Goal: Information Seeking & Learning: Learn about a topic

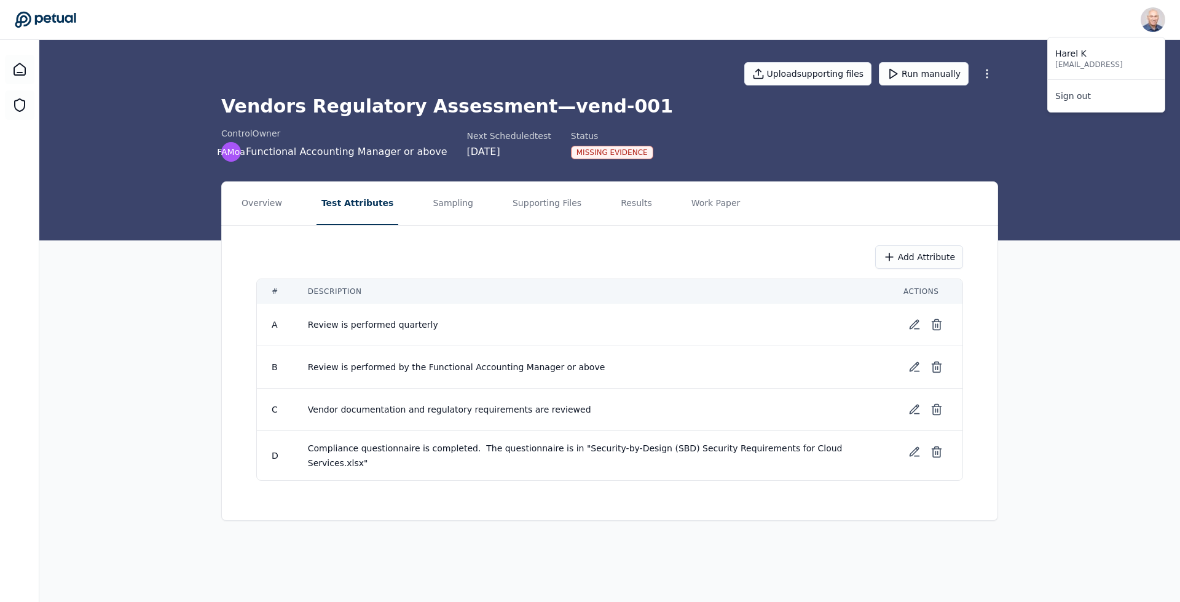
click at [1158, 20] on img at bounding box center [1152, 19] width 25 height 25
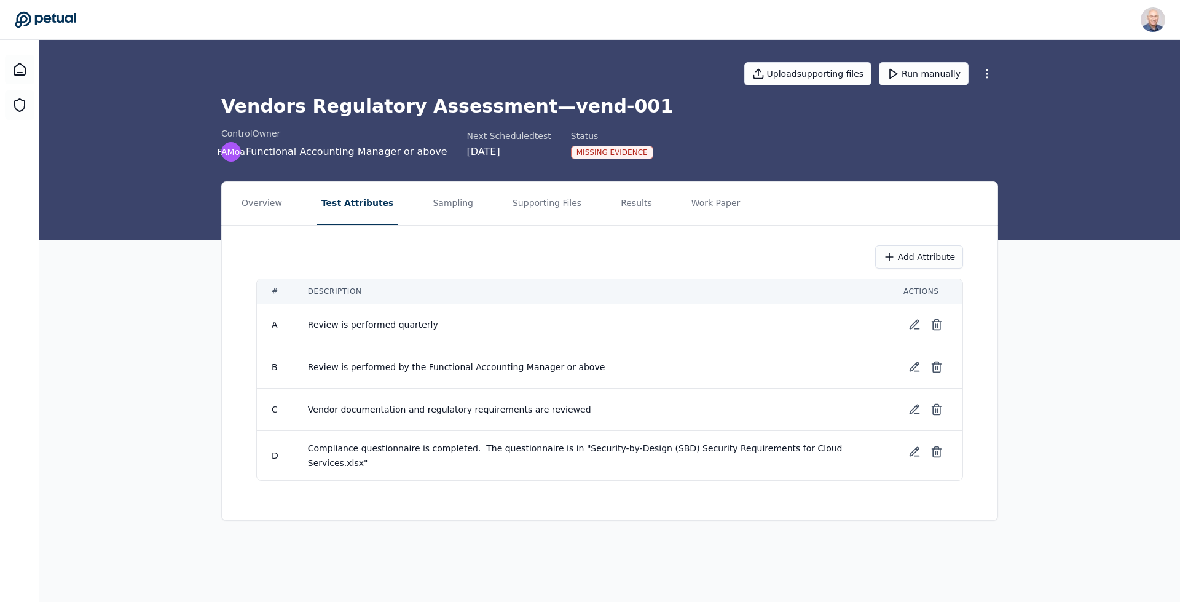
click at [50, 15] on icon at bounding box center [45, 19] width 61 height 17
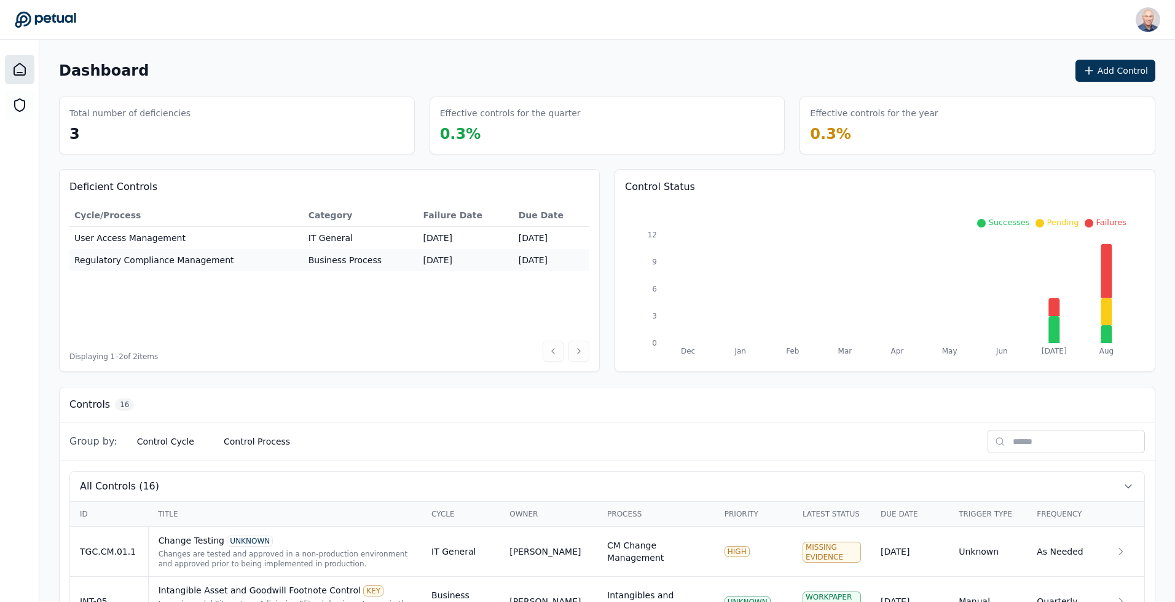
click at [13, 71] on icon at bounding box center [19, 69] width 15 height 15
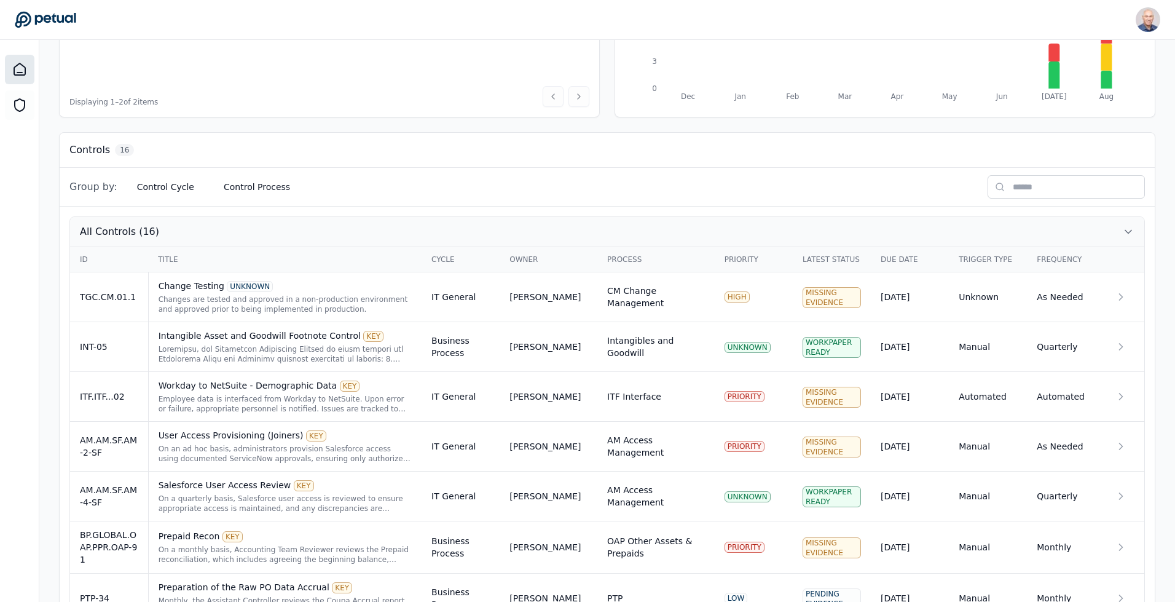
scroll to position [751, 0]
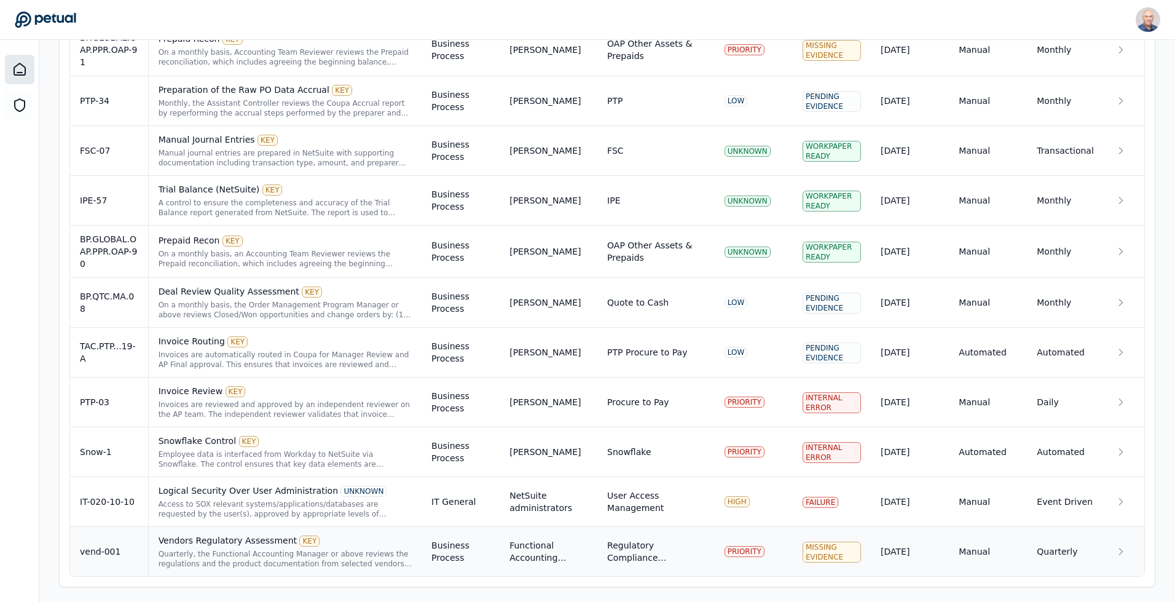
click at [90, 551] on div "vend-001" at bounding box center [109, 551] width 58 height 12
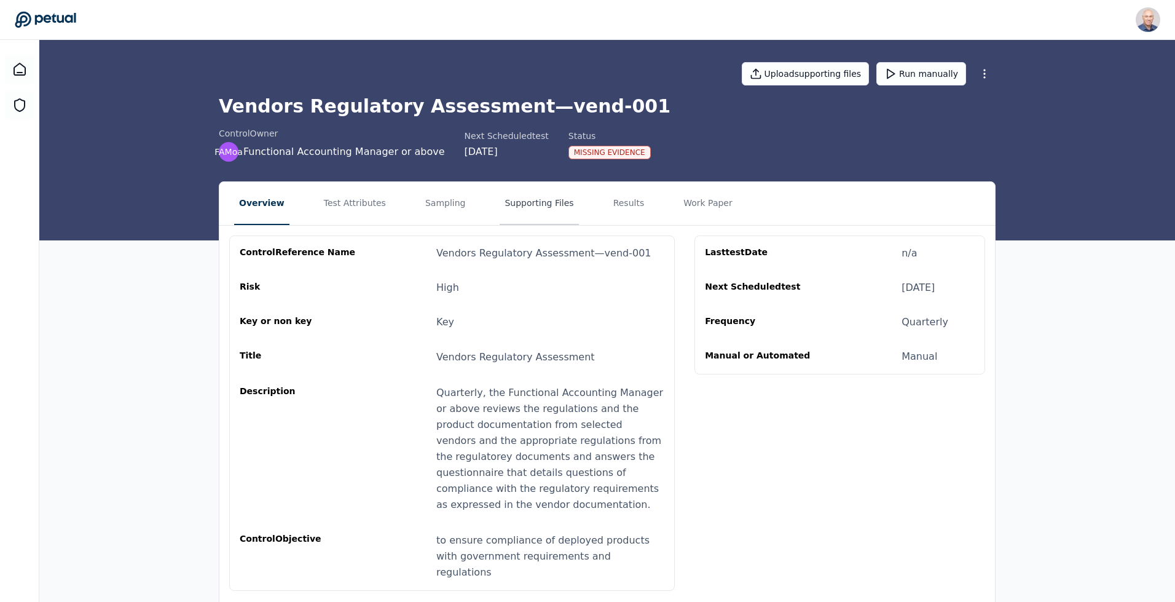
click at [501, 205] on button "Supporting Files" at bounding box center [539, 203] width 79 height 43
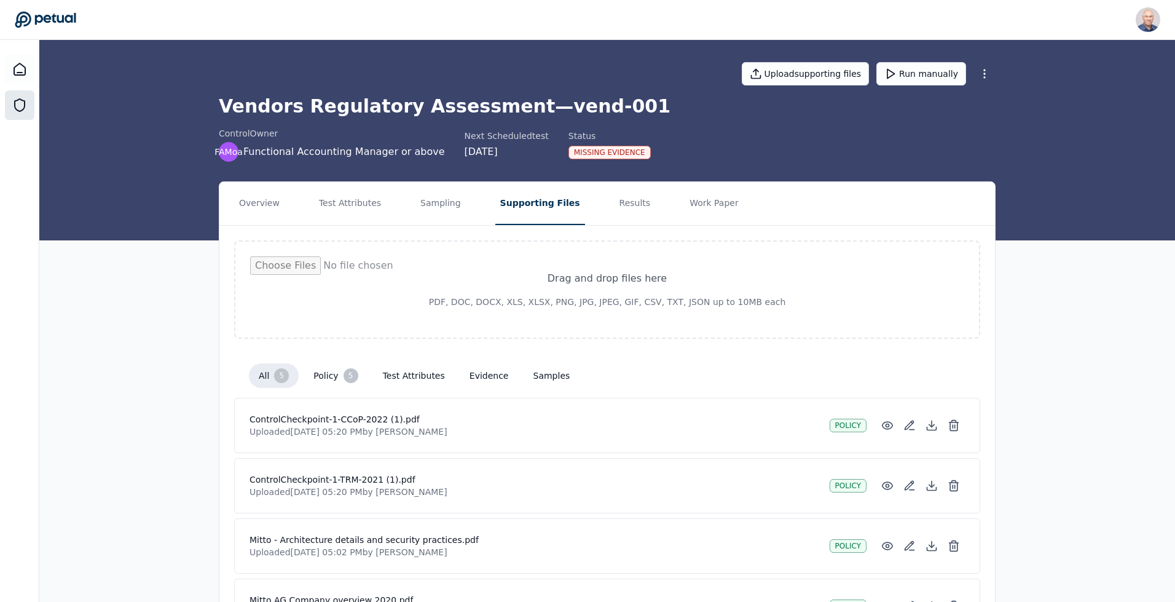
click at [17, 100] on icon at bounding box center [20, 105] width 10 height 12
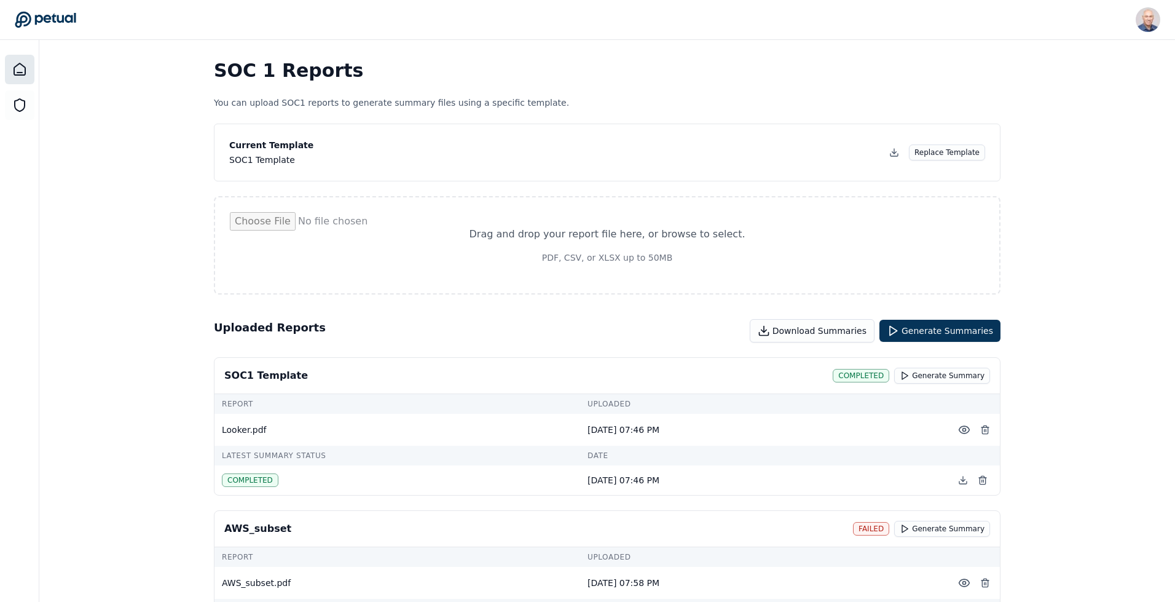
click at [18, 65] on icon at bounding box center [19, 69] width 11 height 12
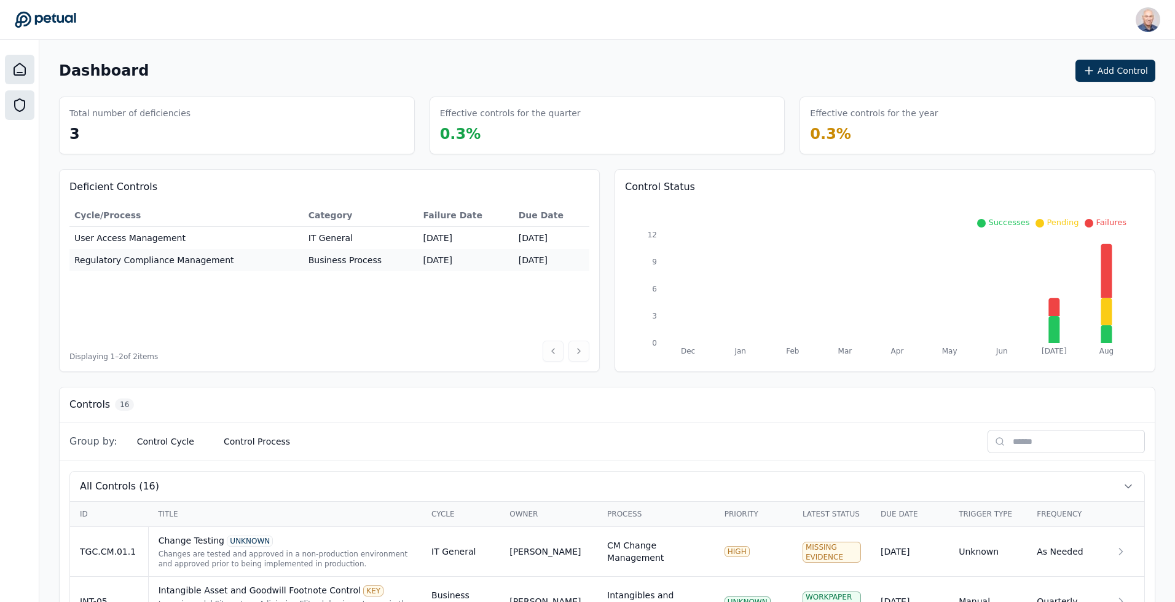
click at [17, 104] on icon at bounding box center [19, 105] width 15 height 15
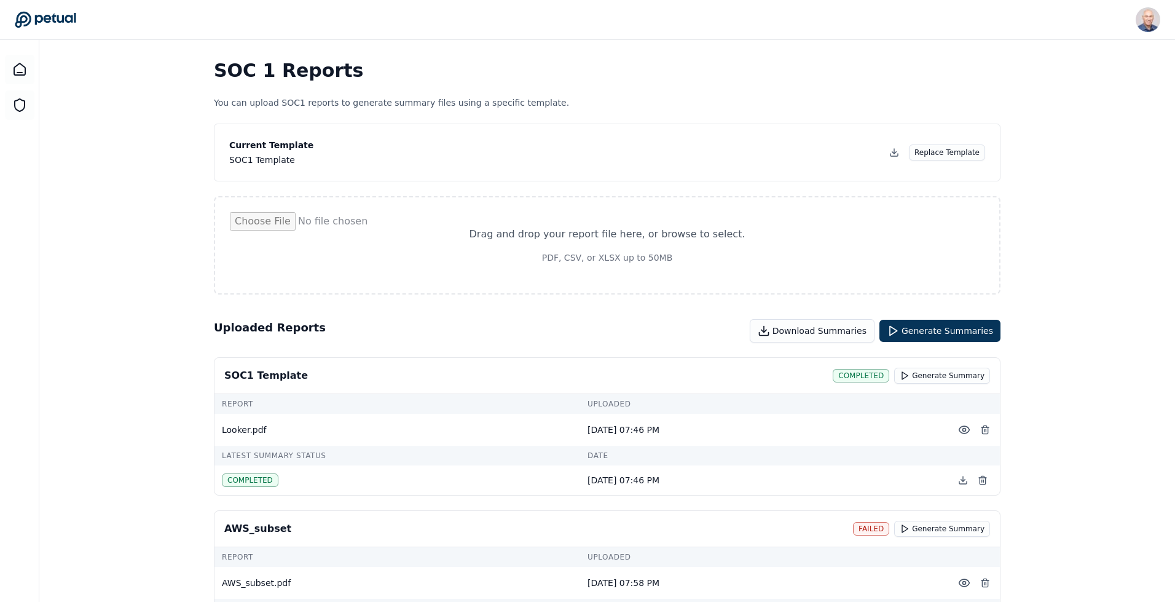
click at [34, 17] on icon at bounding box center [45, 19] width 61 height 17
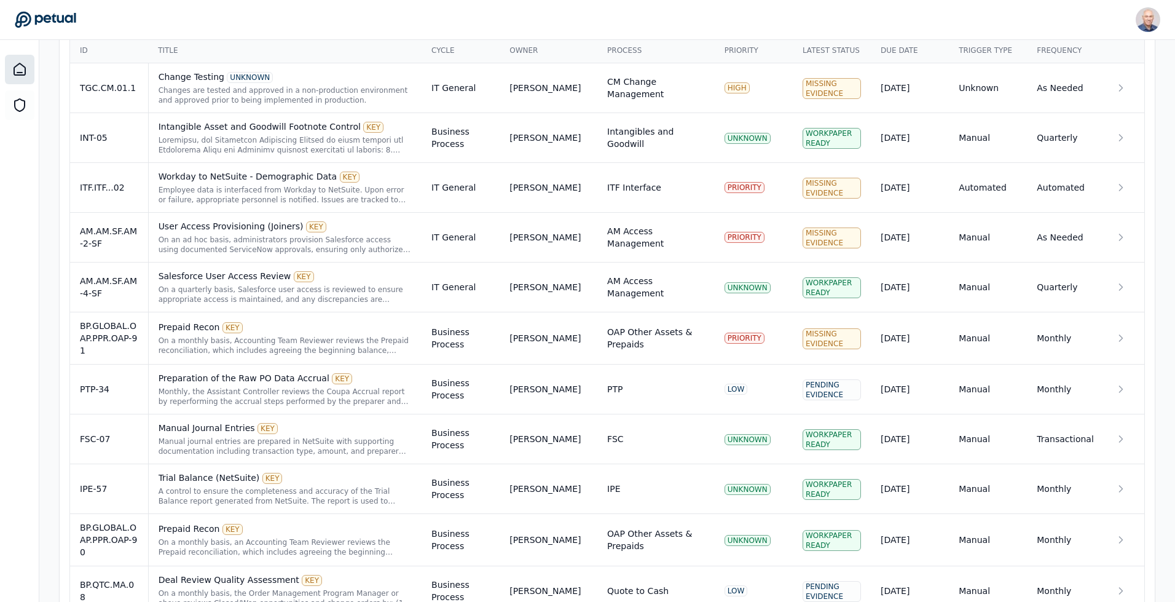
scroll to position [751, 0]
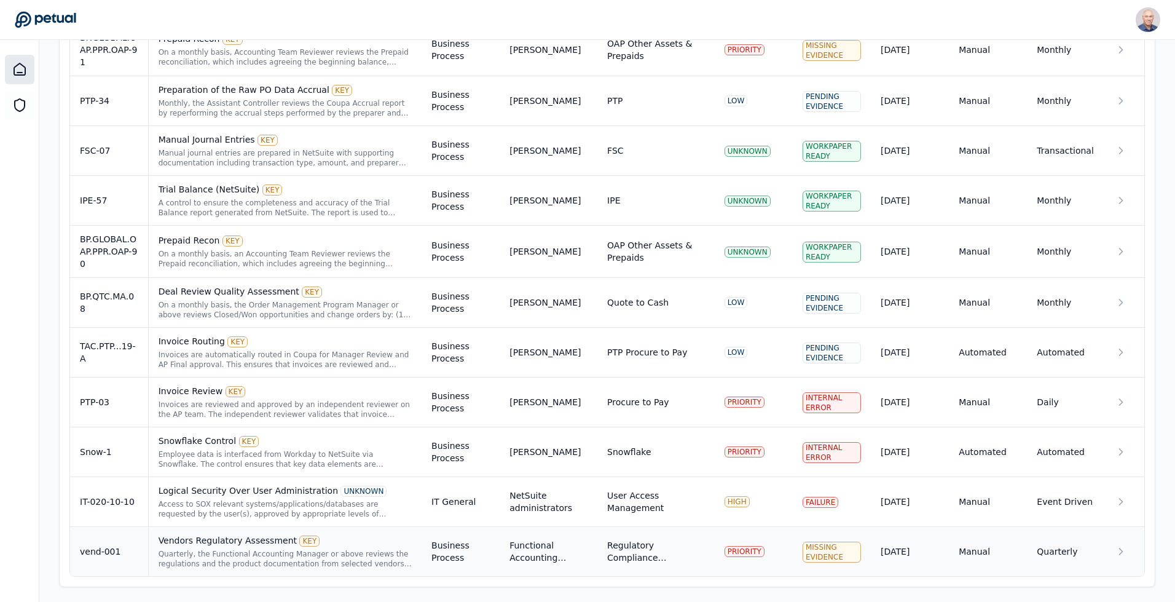
click at [206, 539] on div "Vendors Regulatory Assessment KEY" at bounding box center [285, 540] width 253 height 12
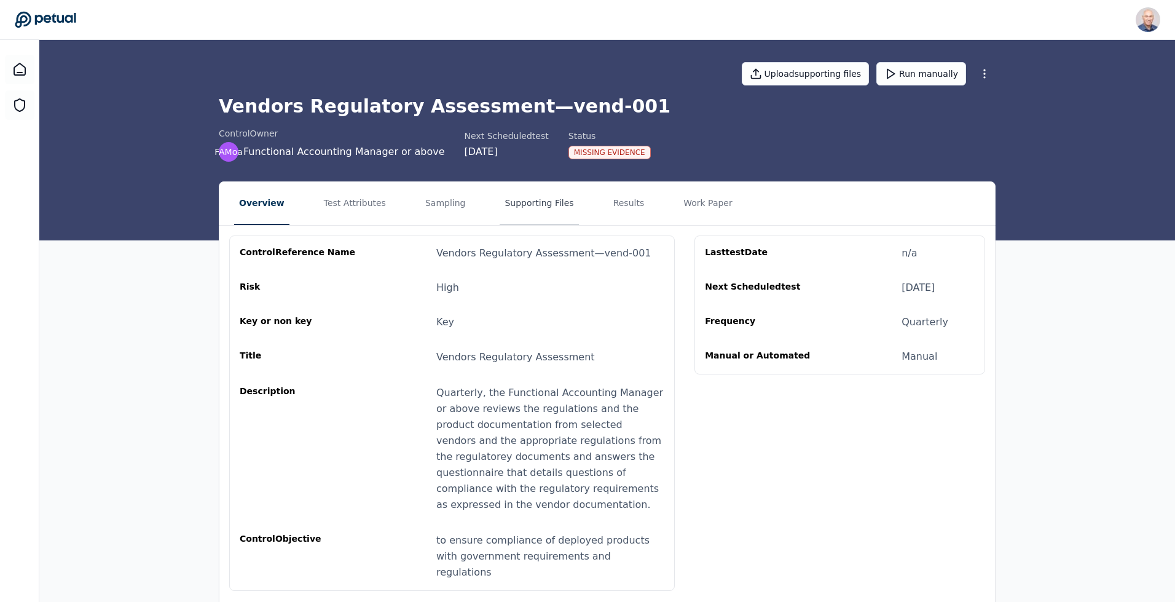
click at [530, 200] on button "Supporting Files" at bounding box center [539, 203] width 79 height 43
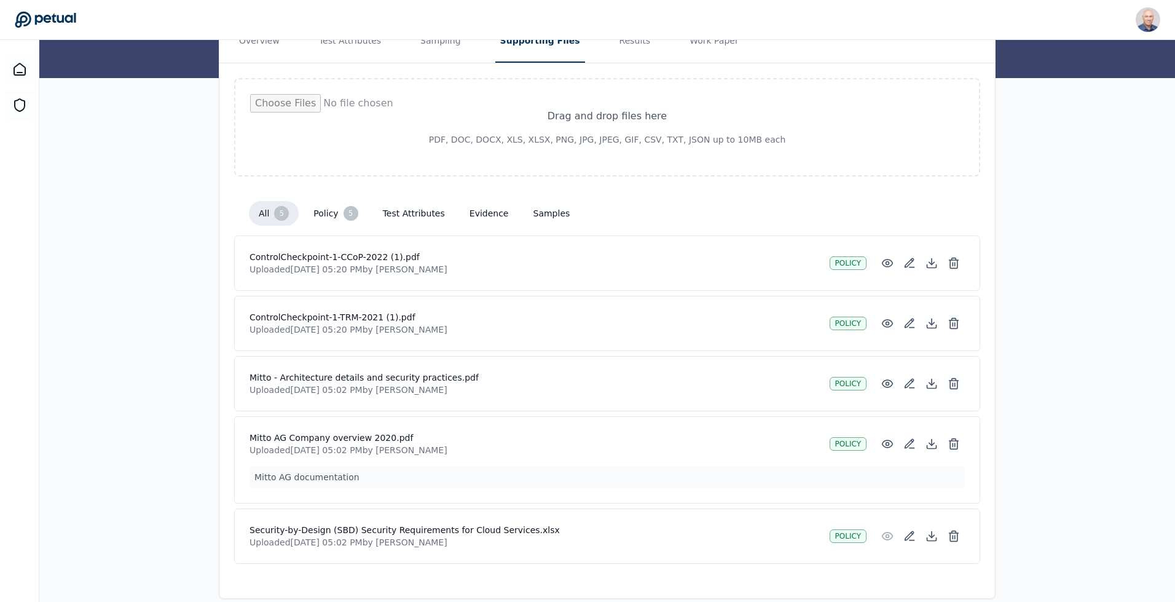
scroll to position [179, 0]
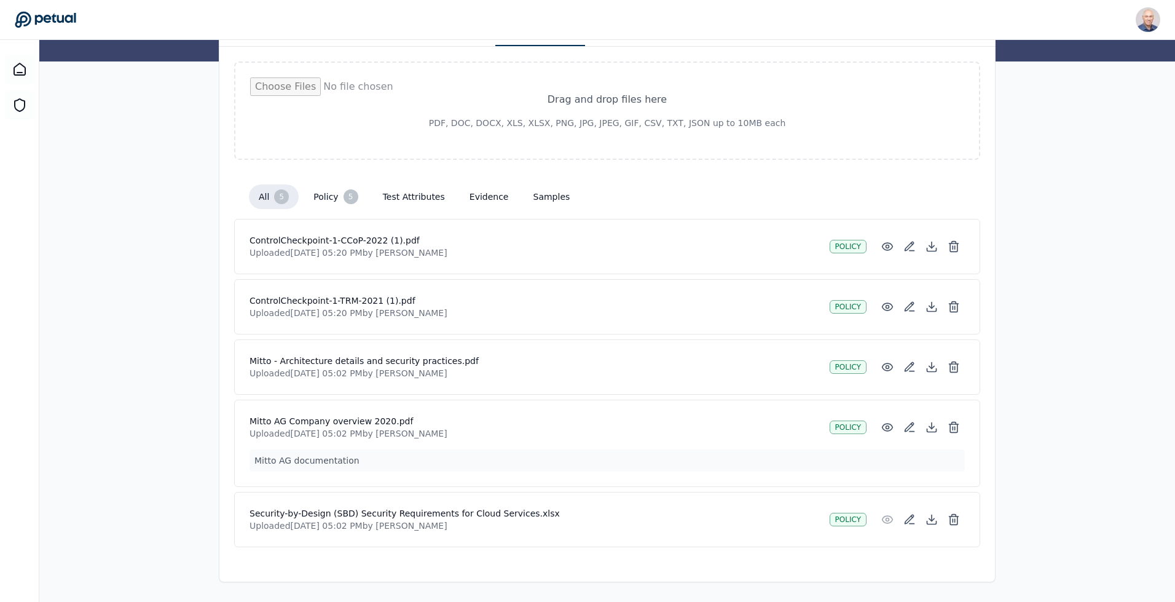
click at [321, 244] on h4 "ControlCheckpoint-1-CCoP-2022 (1).pdf" at bounding box center [534, 240] width 570 height 12
click at [892, 249] on icon at bounding box center [887, 246] width 12 height 12
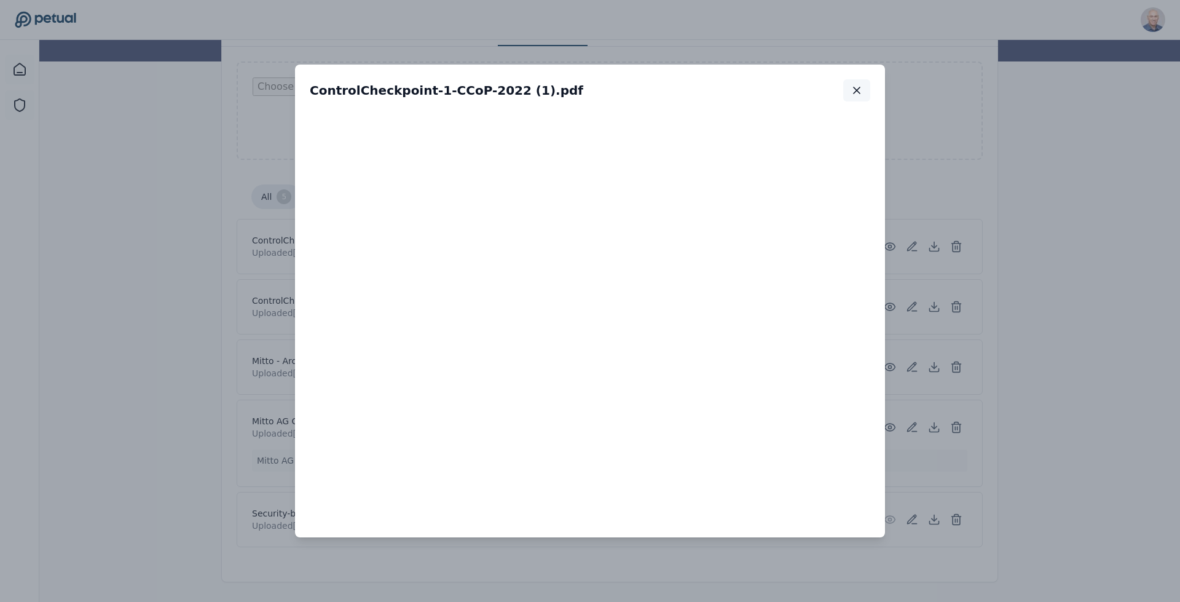
click at [856, 93] on icon "button" at bounding box center [856, 90] width 12 height 12
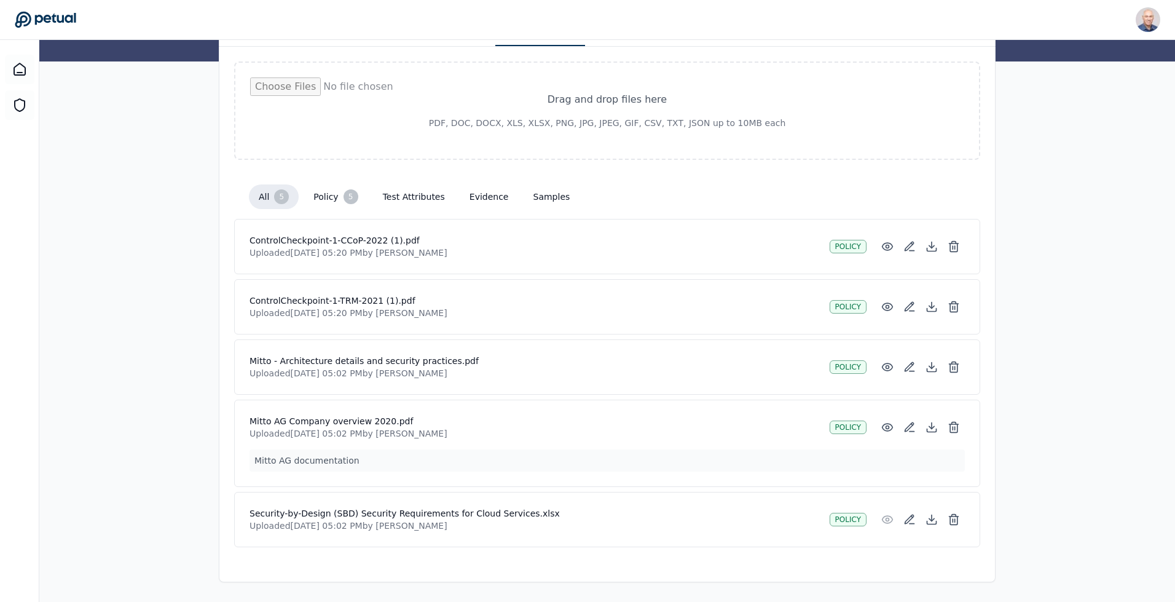
click at [295, 308] on p "Uploaded [DATE] 05:20 PM by [PERSON_NAME]" at bounding box center [534, 313] width 570 height 12
click at [885, 306] on icon at bounding box center [887, 306] width 12 height 12
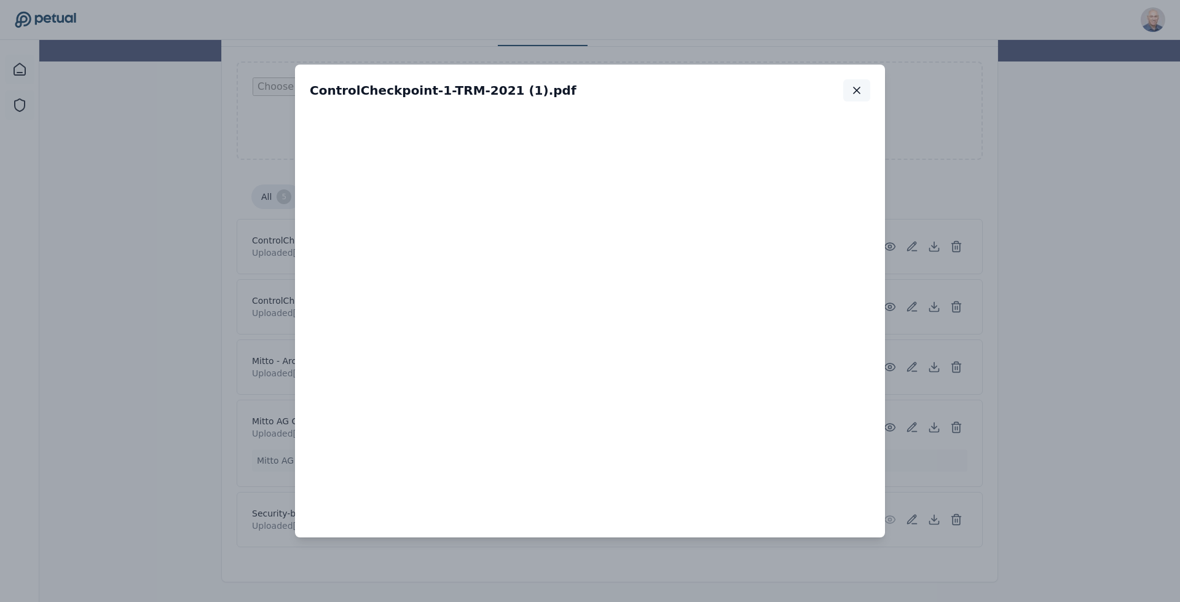
click at [857, 93] on icon "button" at bounding box center [856, 90] width 12 height 12
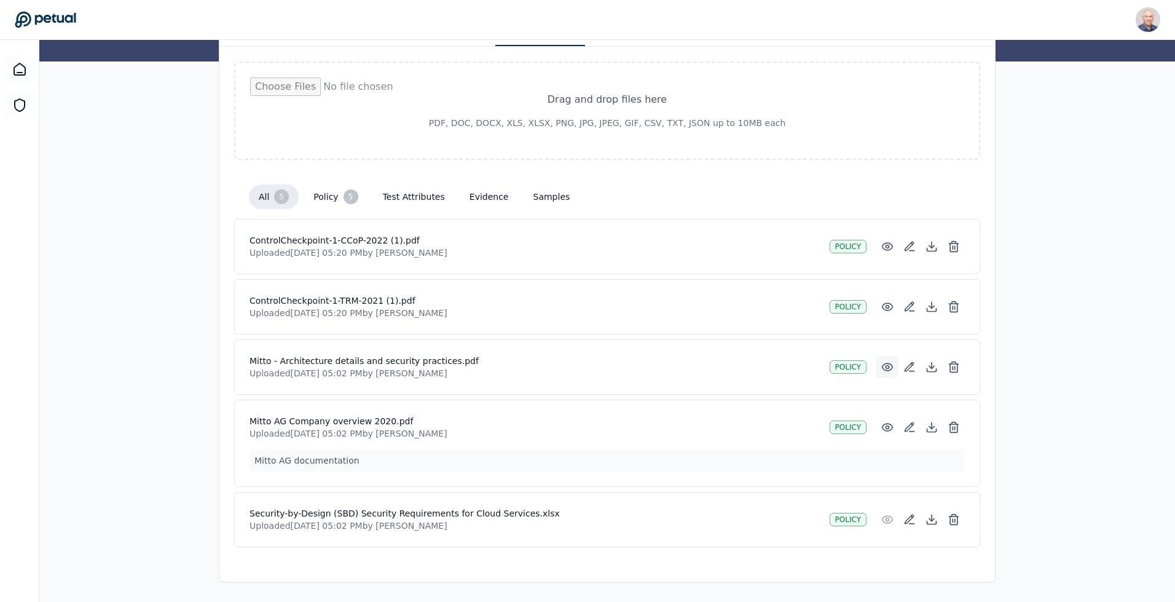
click at [888, 366] on circle at bounding box center [887, 367] width 3 height 3
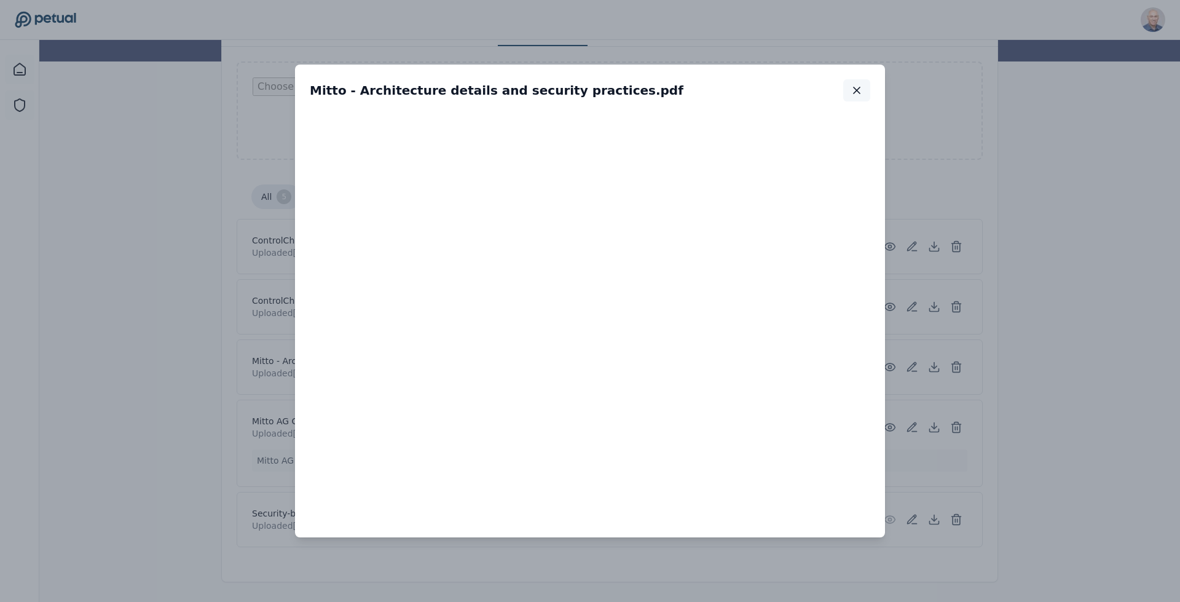
click at [858, 92] on icon "button" at bounding box center [856, 90] width 6 height 6
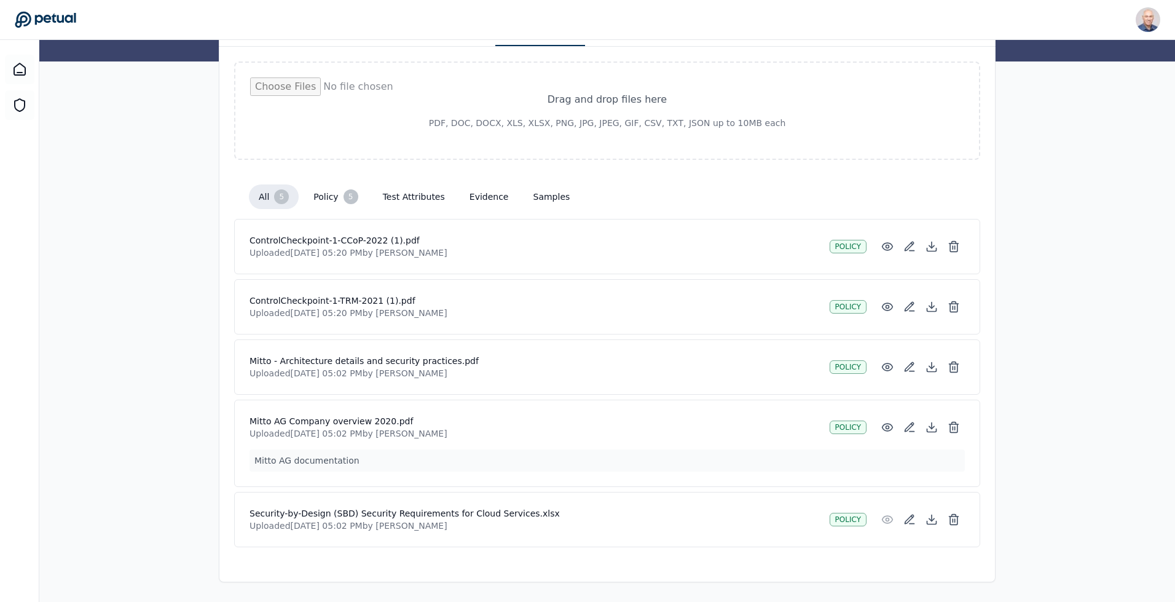
click at [357, 512] on h4 "Security-by-Design (SBD) Security Requirements for Cloud Services.xlsx" at bounding box center [534, 513] width 570 height 12
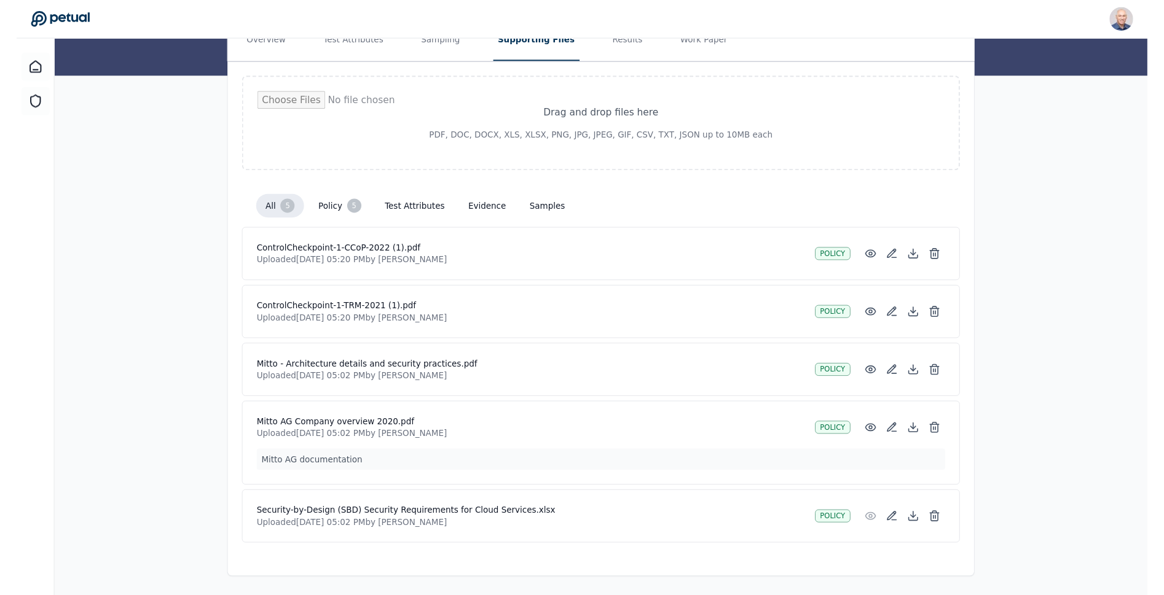
scroll to position [147, 0]
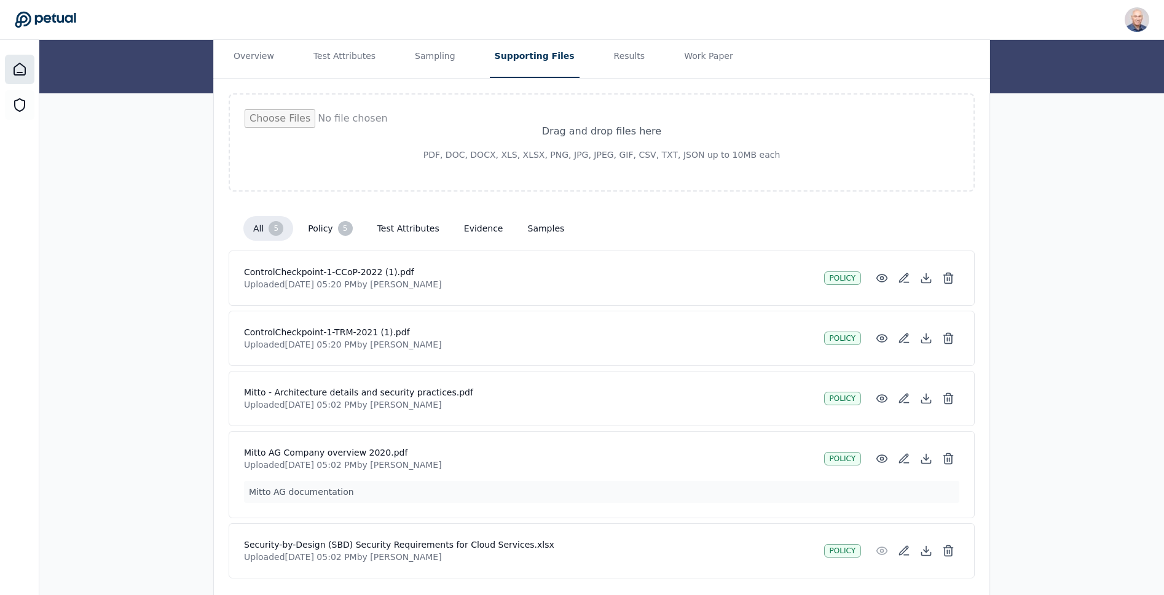
click at [17, 65] on icon at bounding box center [19, 69] width 11 height 12
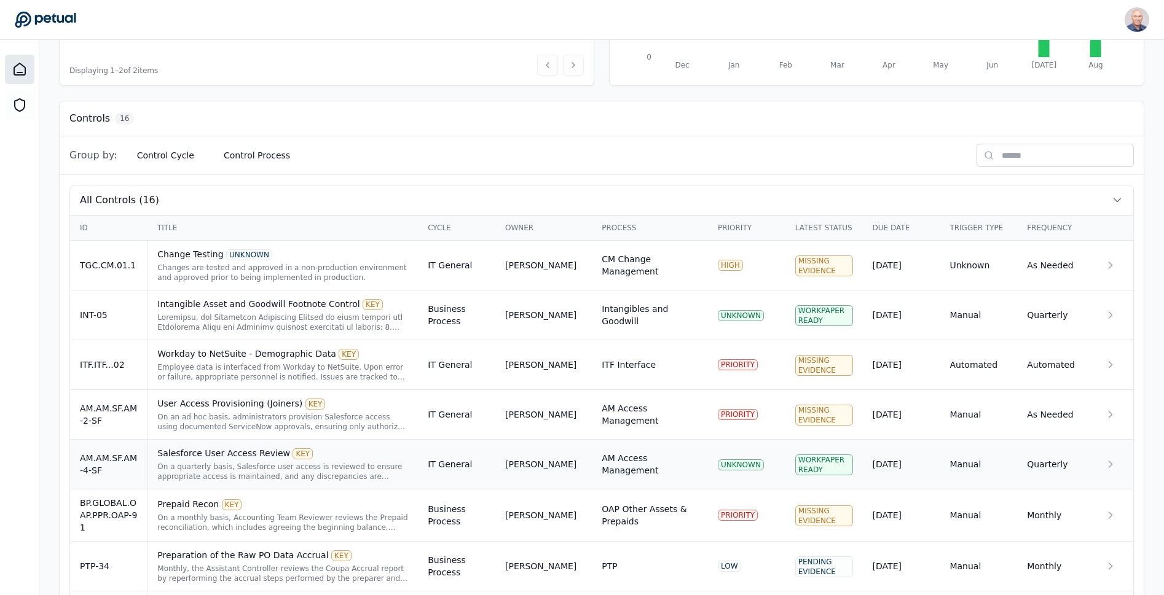
scroll to position [369, 0]
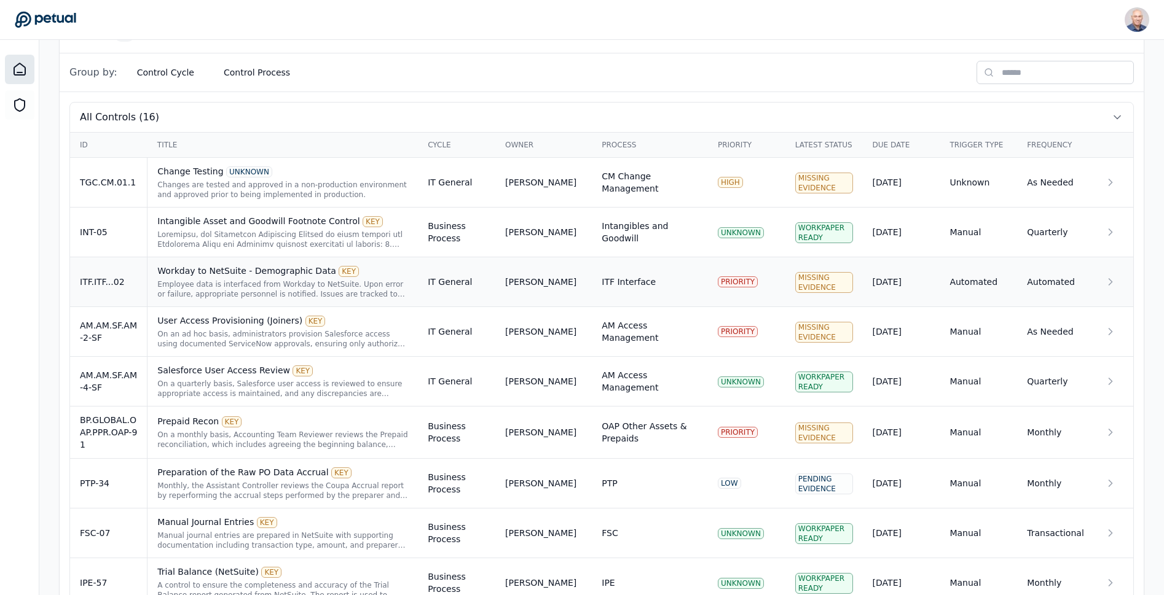
click at [199, 277] on div "Workday to NetSuite - Demographic Data KEY" at bounding box center [282, 271] width 251 height 12
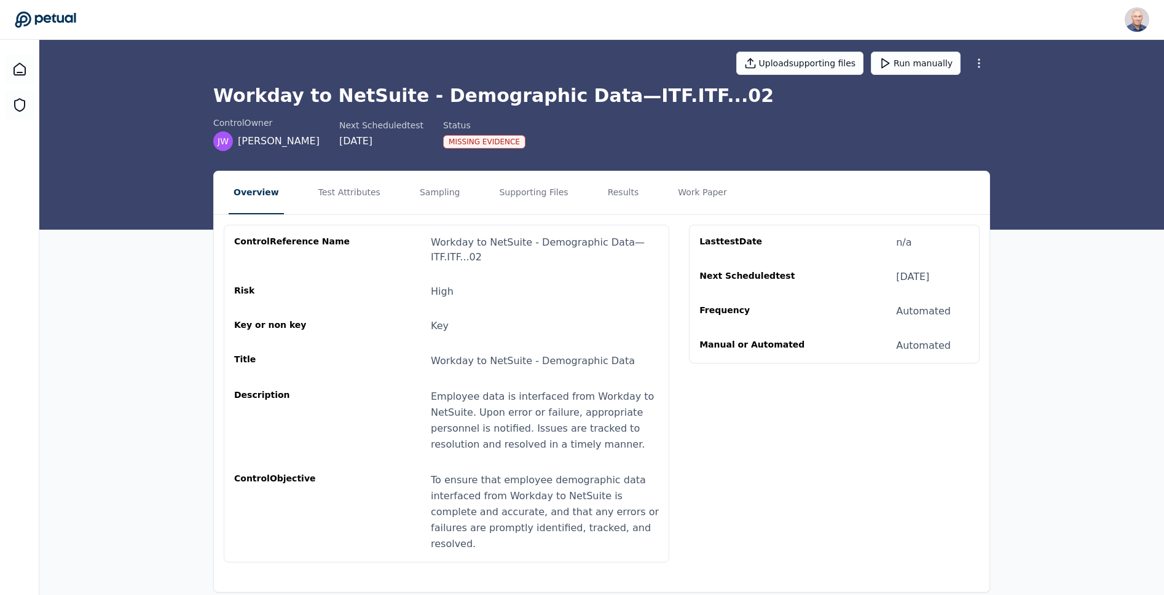
scroll to position [12, 0]
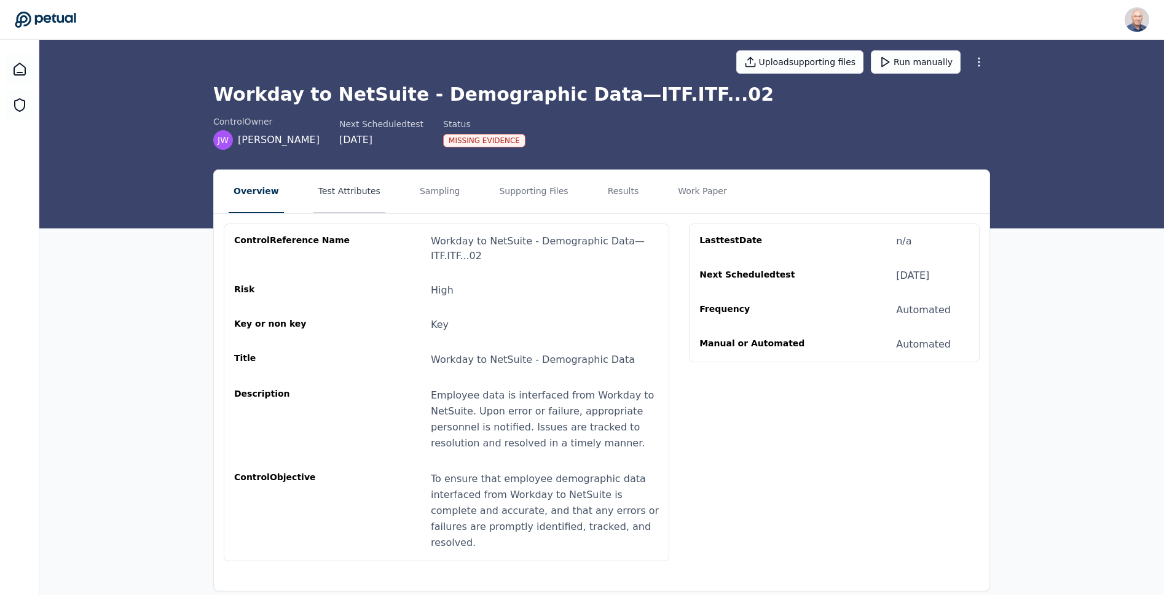
click at [342, 196] on button "Test Attributes" at bounding box center [349, 191] width 72 height 43
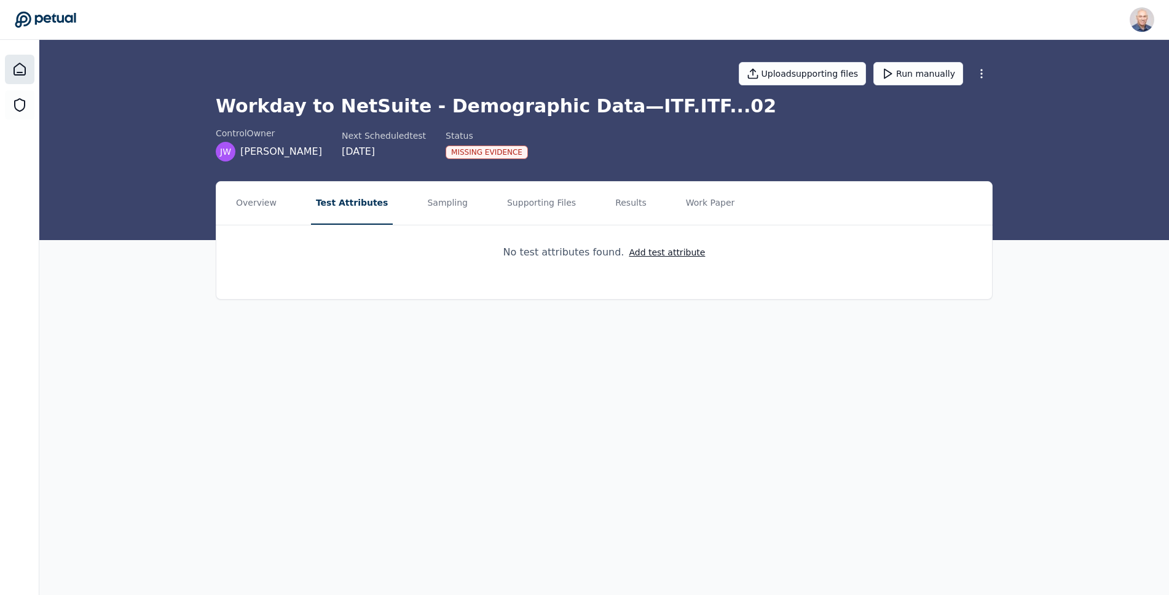
click at [18, 62] on icon at bounding box center [19, 69] width 15 height 15
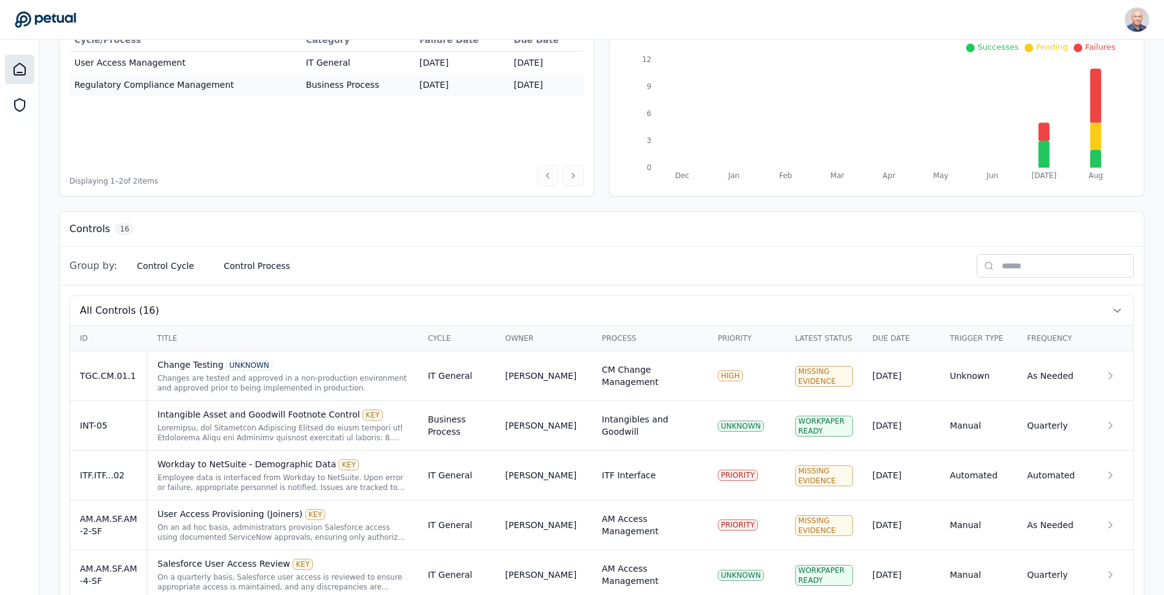
scroll to position [184, 0]
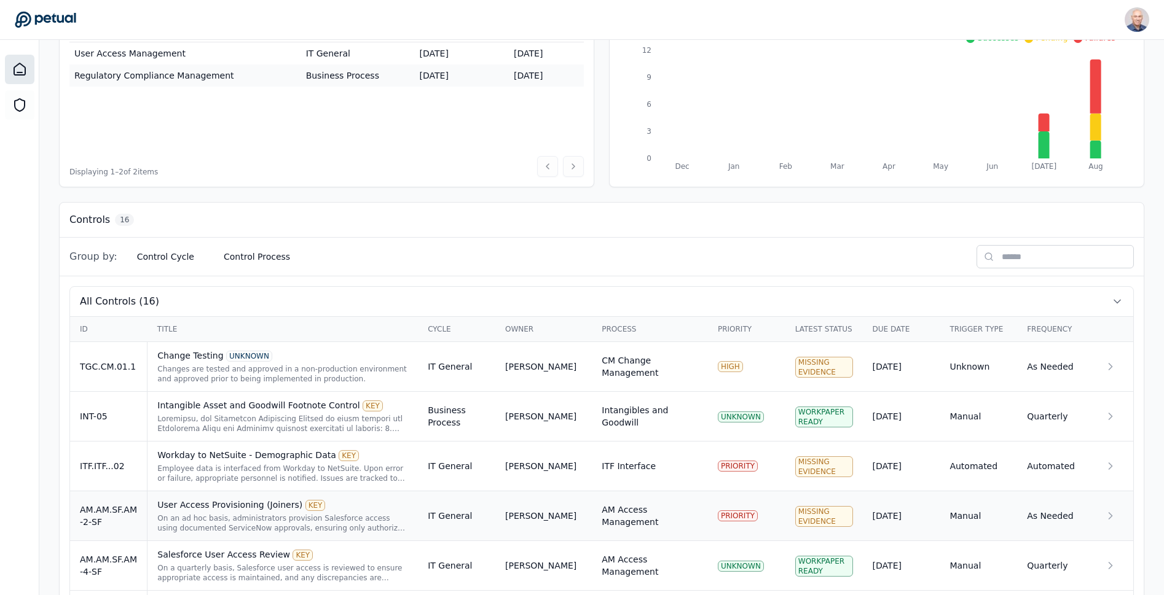
click at [218, 510] on div "User Access Provisioning (Joiners) KEY" at bounding box center [282, 505] width 251 height 12
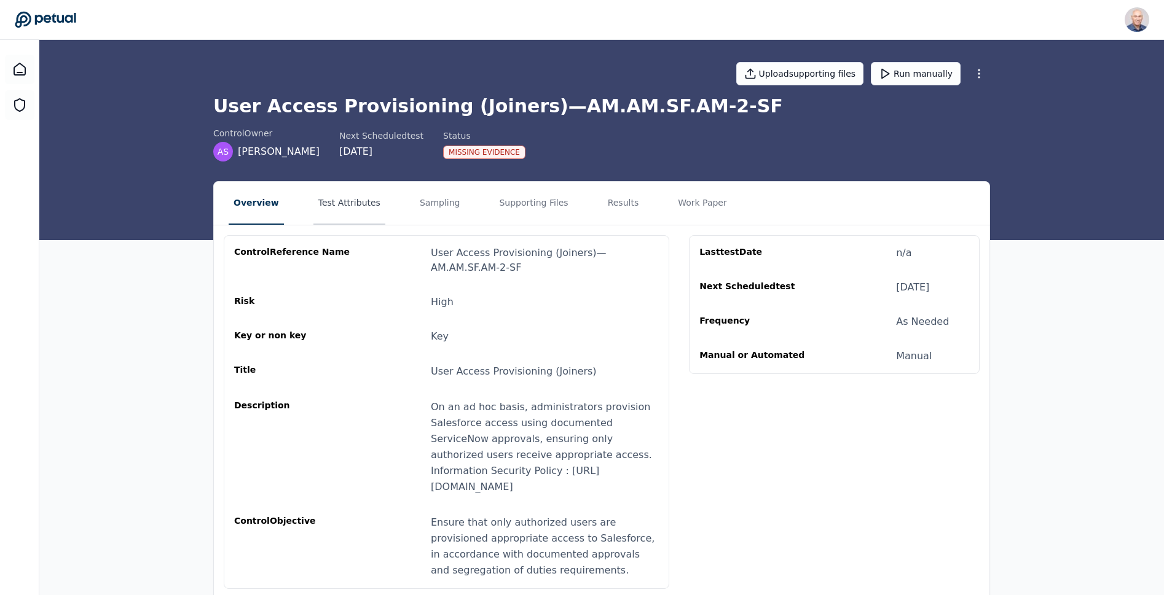
click at [340, 205] on button "Test Attributes" at bounding box center [349, 203] width 72 height 43
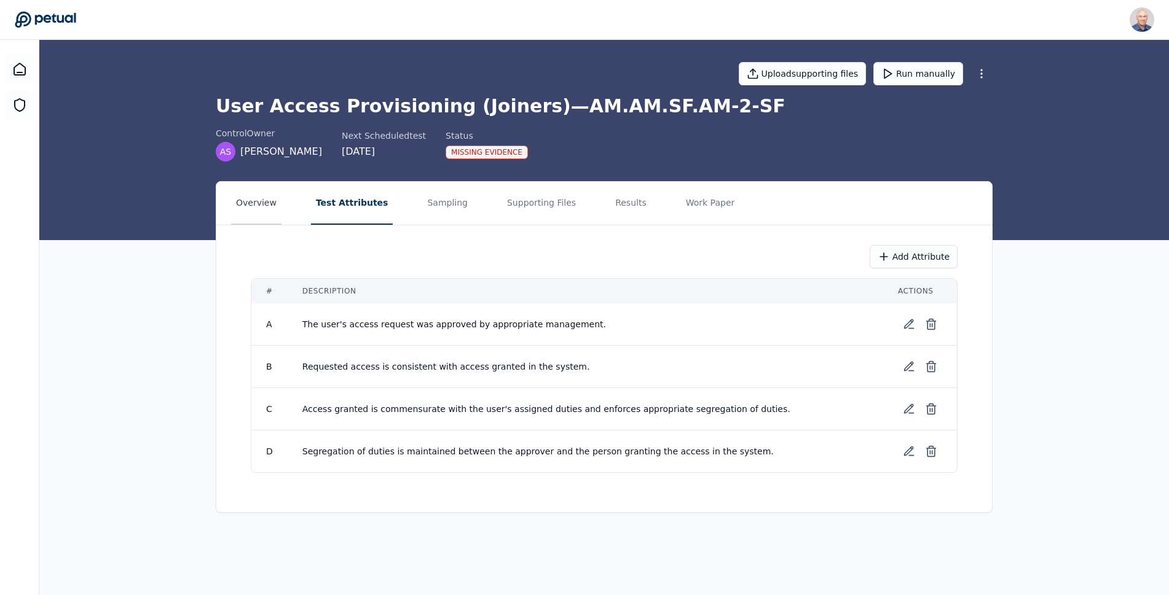
click at [256, 202] on button "Overview" at bounding box center [256, 203] width 50 height 43
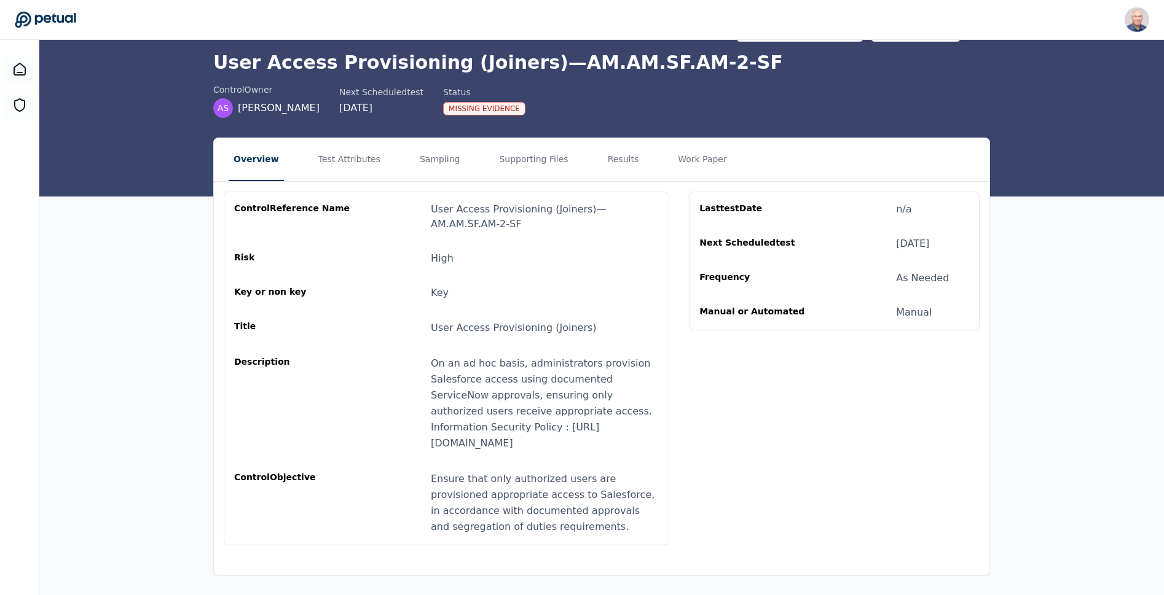
scroll to position [60, 0]
click at [315, 142] on button "Test Attributes" at bounding box center [349, 159] width 72 height 43
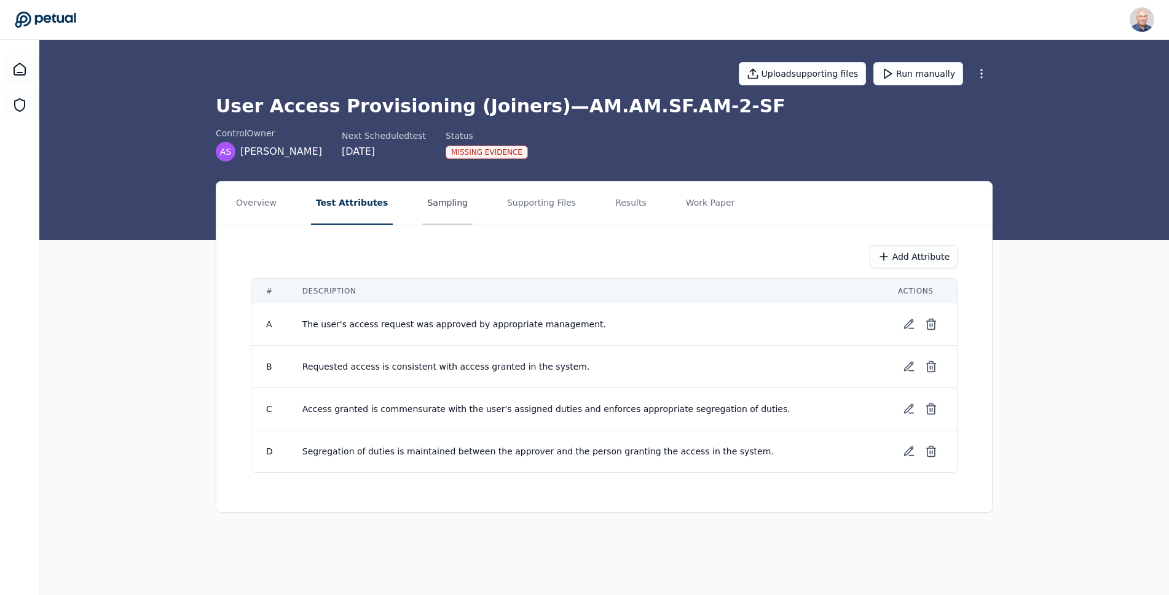
click at [432, 202] on button "Sampling" at bounding box center [447, 203] width 50 height 43
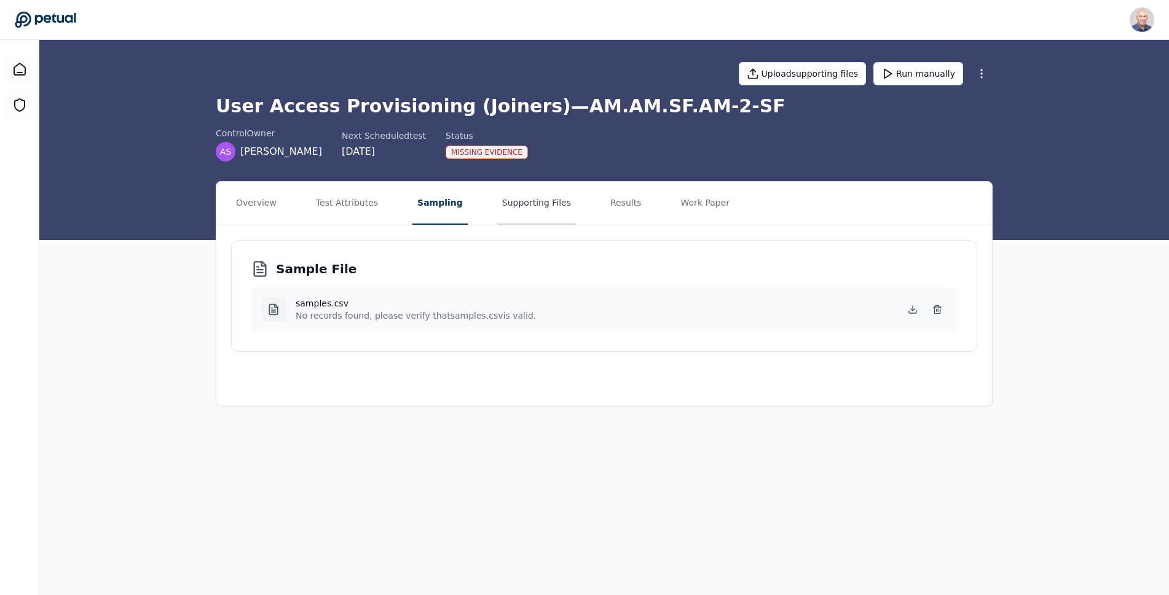
click at [516, 202] on button "Supporting Files" at bounding box center [536, 203] width 79 height 43
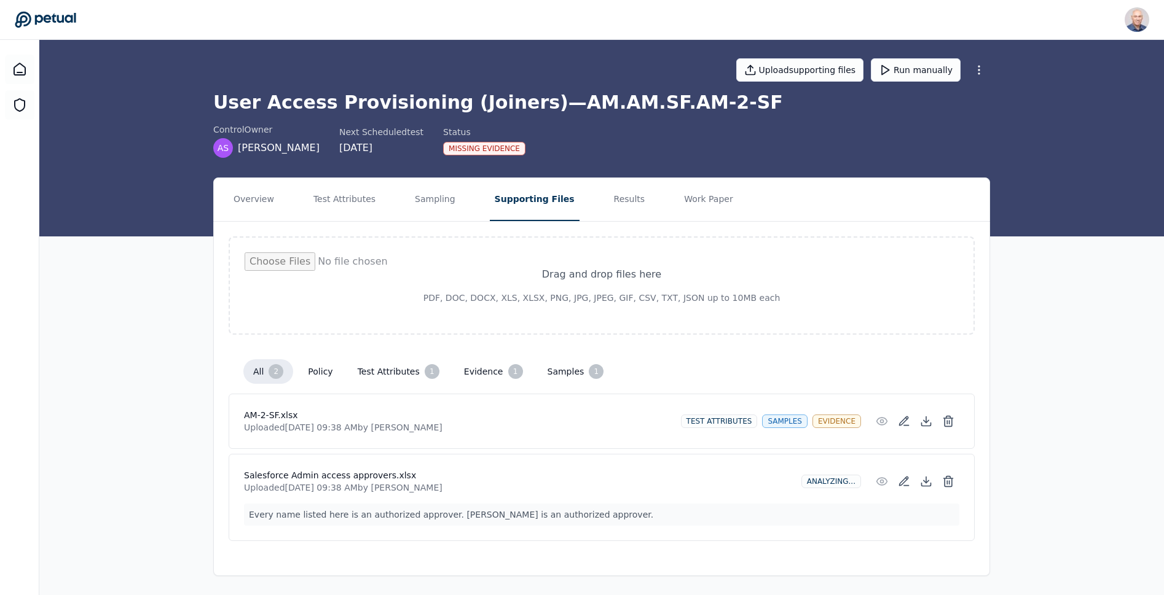
scroll to position [4, 0]
click at [609, 195] on button "Results" at bounding box center [629, 199] width 41 height 43
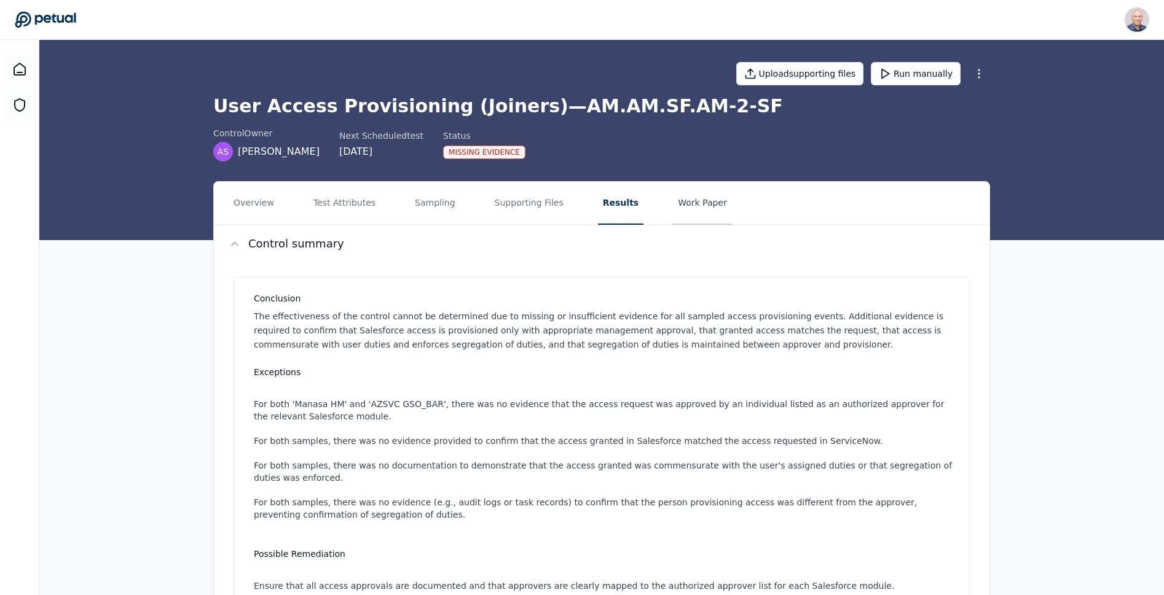
click at [674, 205] on button "Work Paper" at bounding box center [702, 203] width 59 height 43
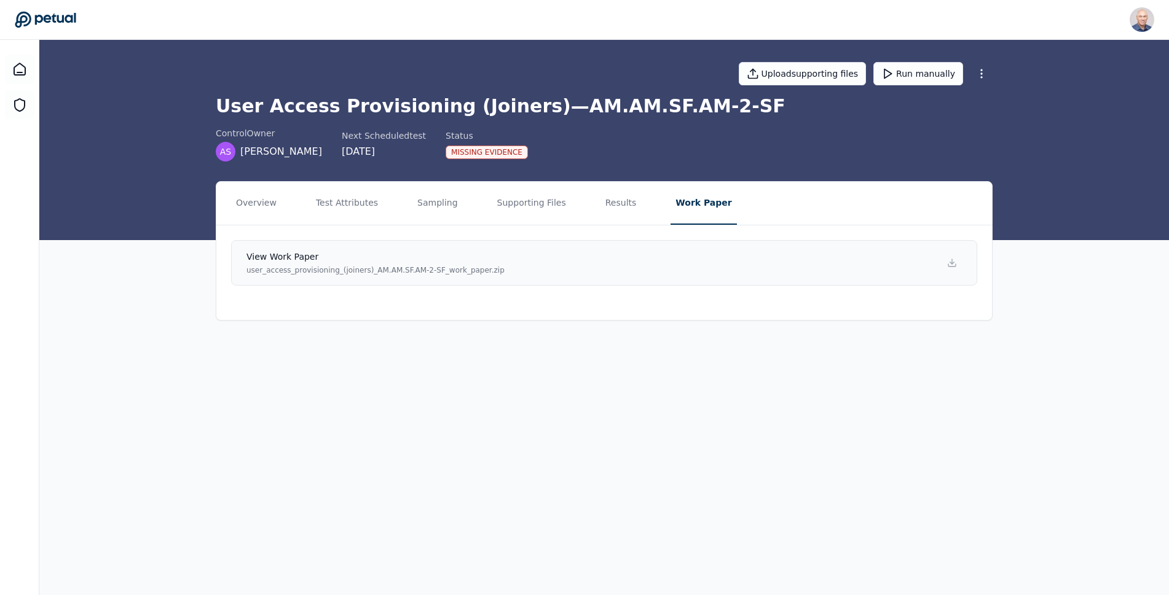
click at [353, 273] on p "user_access_provisioning_(joiners)_AM.AM.SF.AM-2-SF_work_paper.zip" at bounding box center [375, 270] width 258 height 10
click at [249, 195] on button "Overview" at bounding box center [256, 203] width 50 height 43
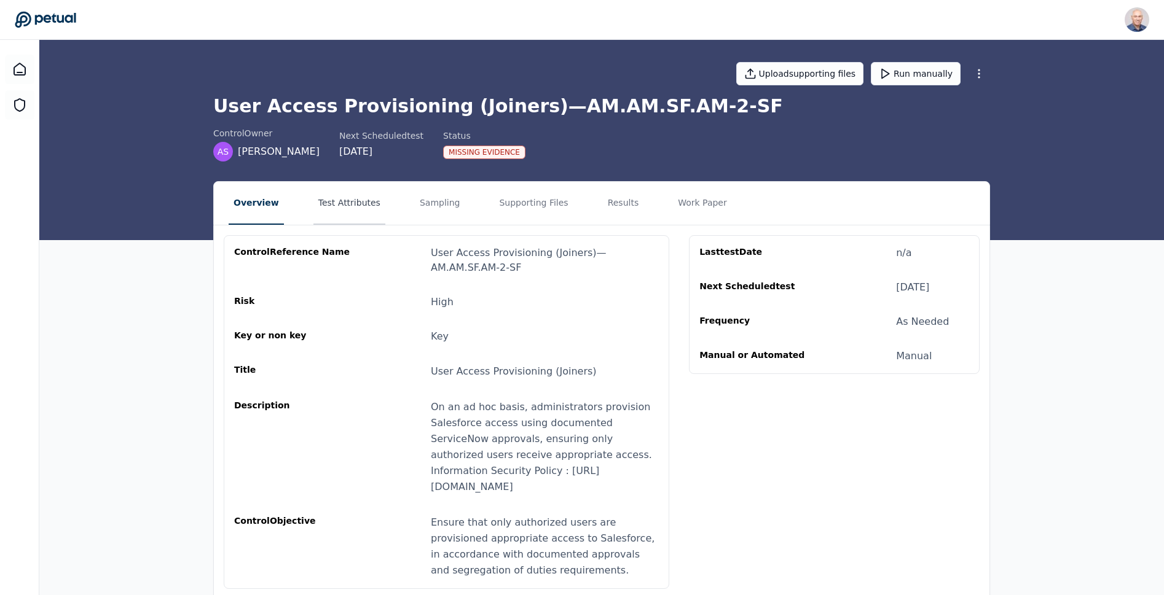
click at [347, 204] on button "Test Attributes" at bounding box center [349, 203] width 72 height 43
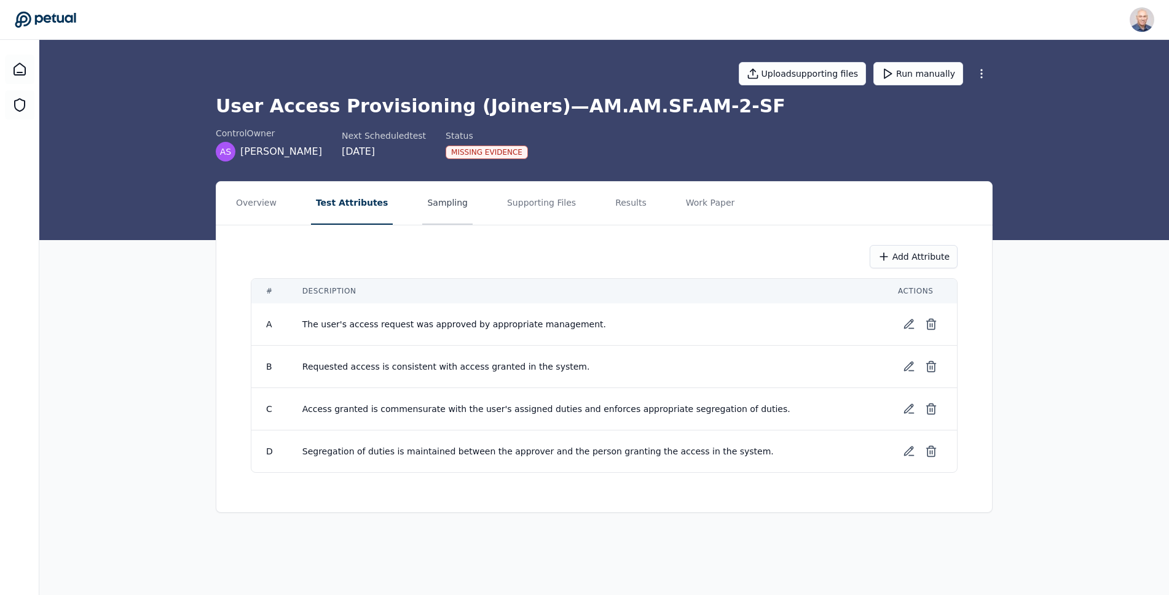
click at [432, 203] on button "Sampling" at bounding box center [447, 203] width 50 height 43
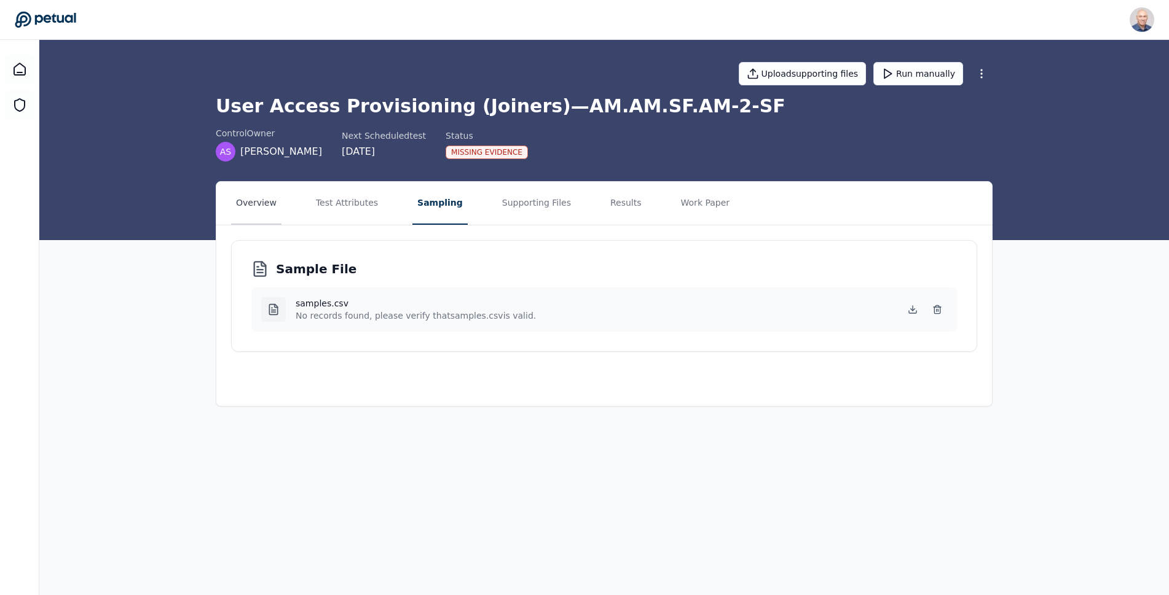
click at [243, 205] on button "Overview" at bounding box center [256, 203] width 50 height 43
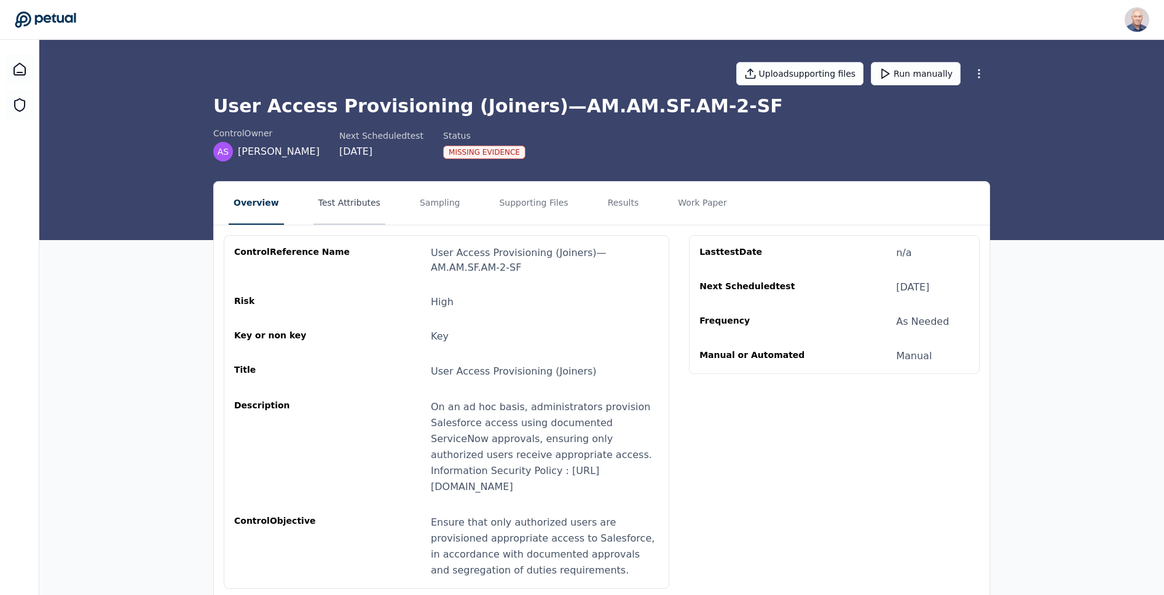
click at [328, 198] on button "Test Attributes" at bounding box center [349, 203] width 72 height 43
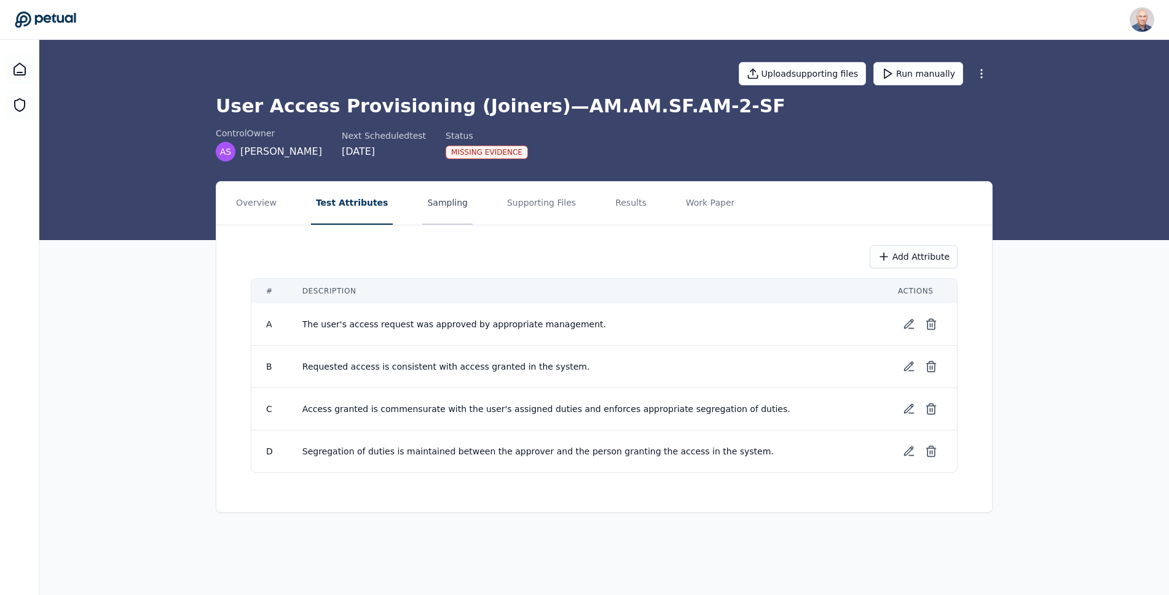
click at [422, 208] on button "Sampling" at bounding box center [447, 203] width 50 height 43
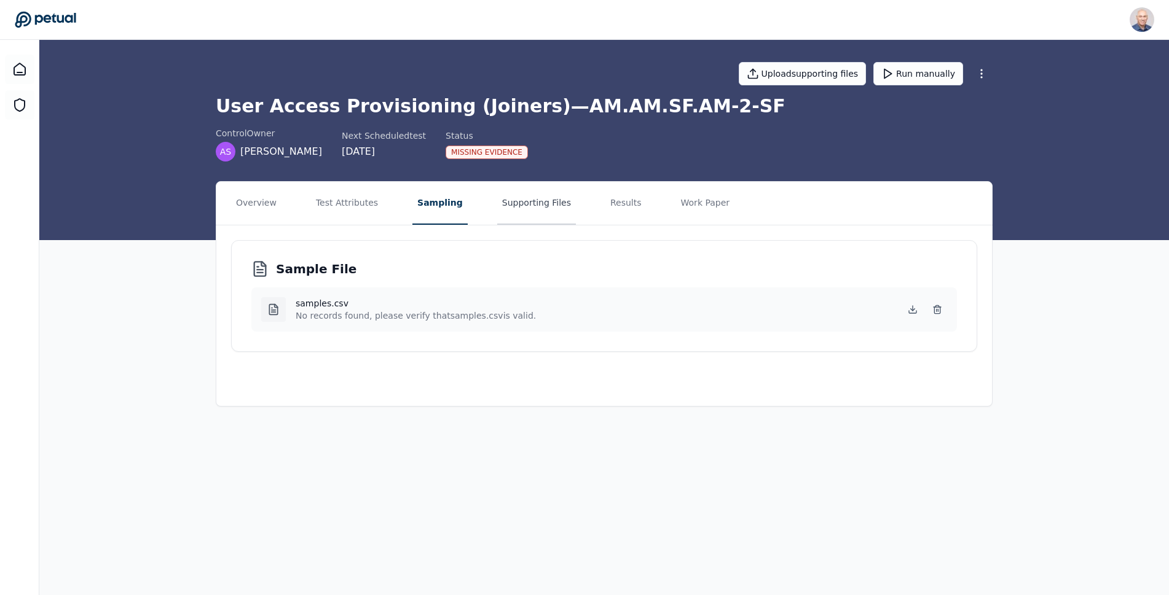
click at [501, 200] on button "Supporting Files" at bounding box center [536, 203] width 79 height 43
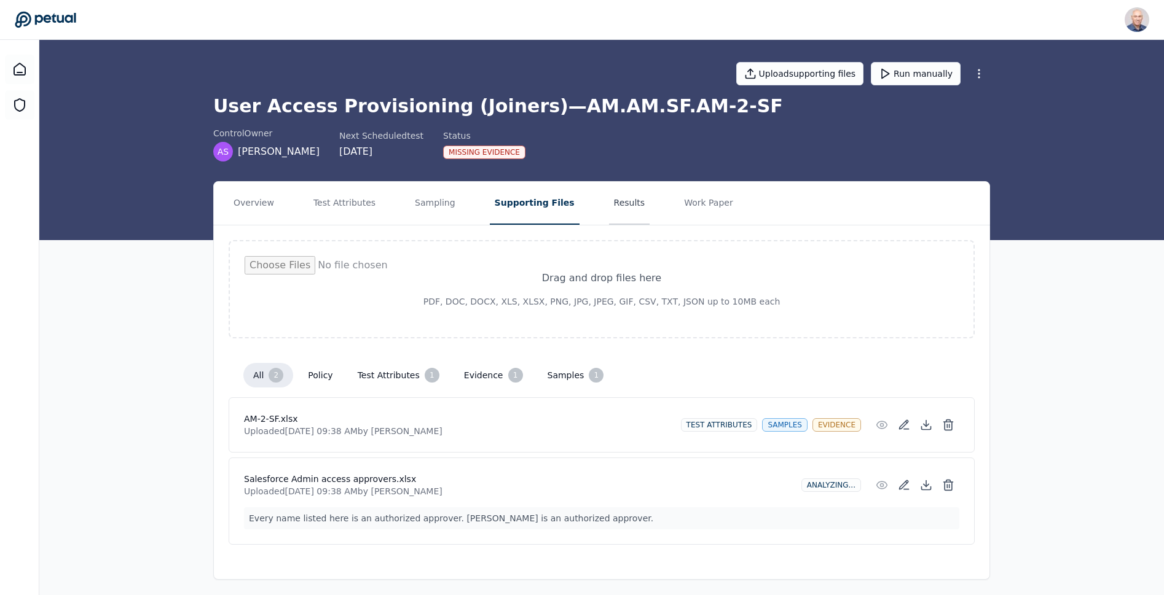
click at [609, 202] on button "Results" at bounding box center [629, 203] width 41 height 43
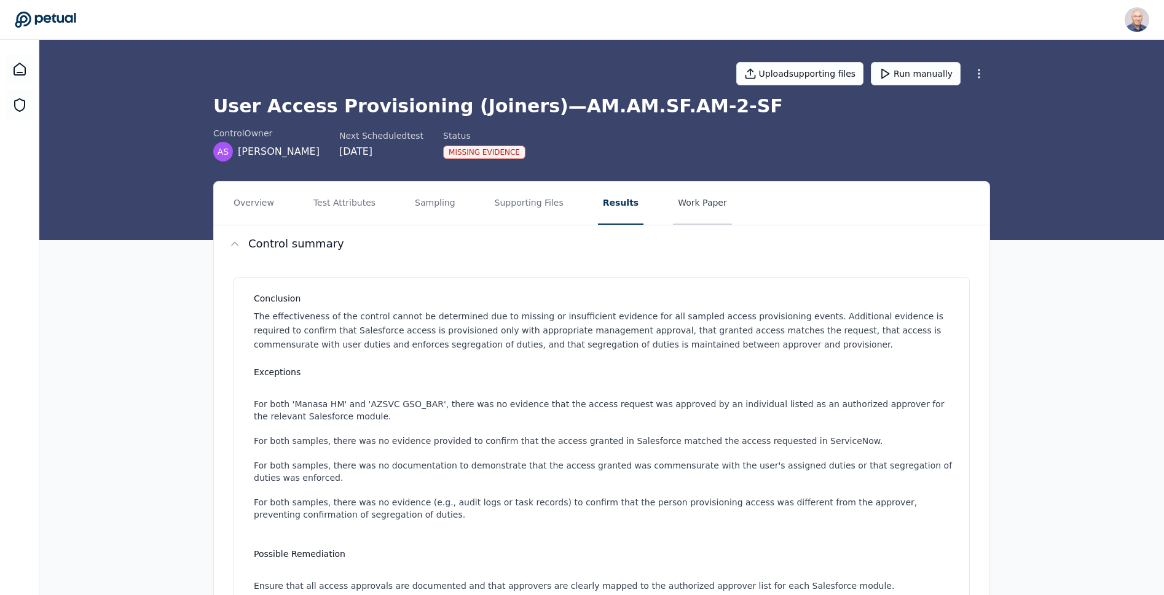
click at [679, 198] on button "Work Paper" at bounding box center [702, 203] width 59 height 43
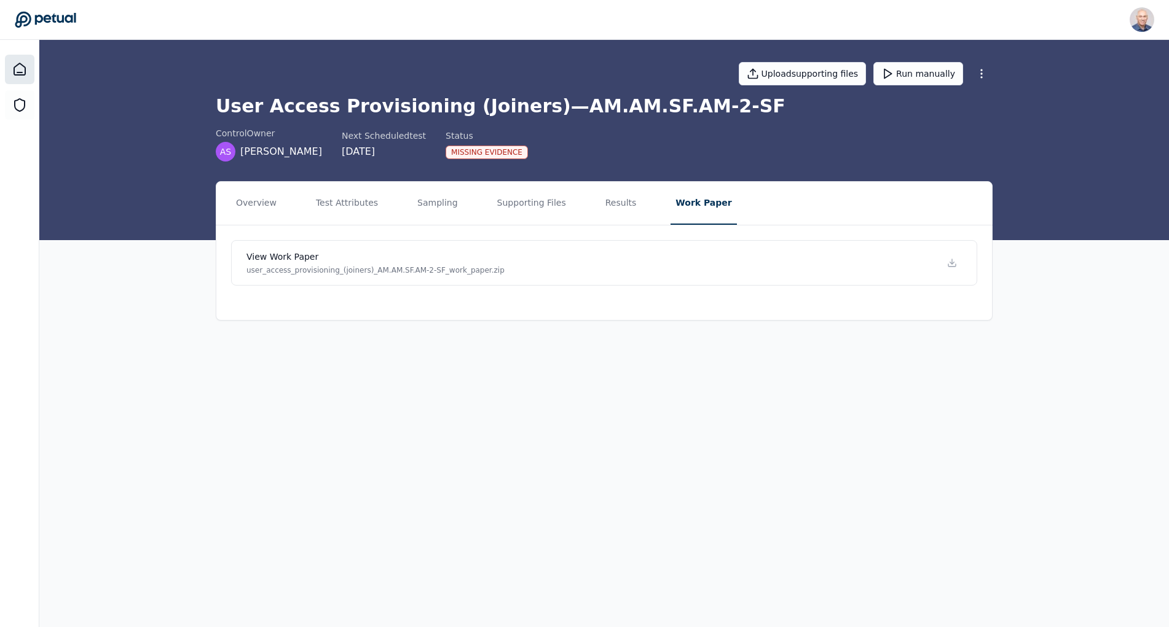
click at [12, 71] on icon at bounding box center [19, 69] width 15 height 15
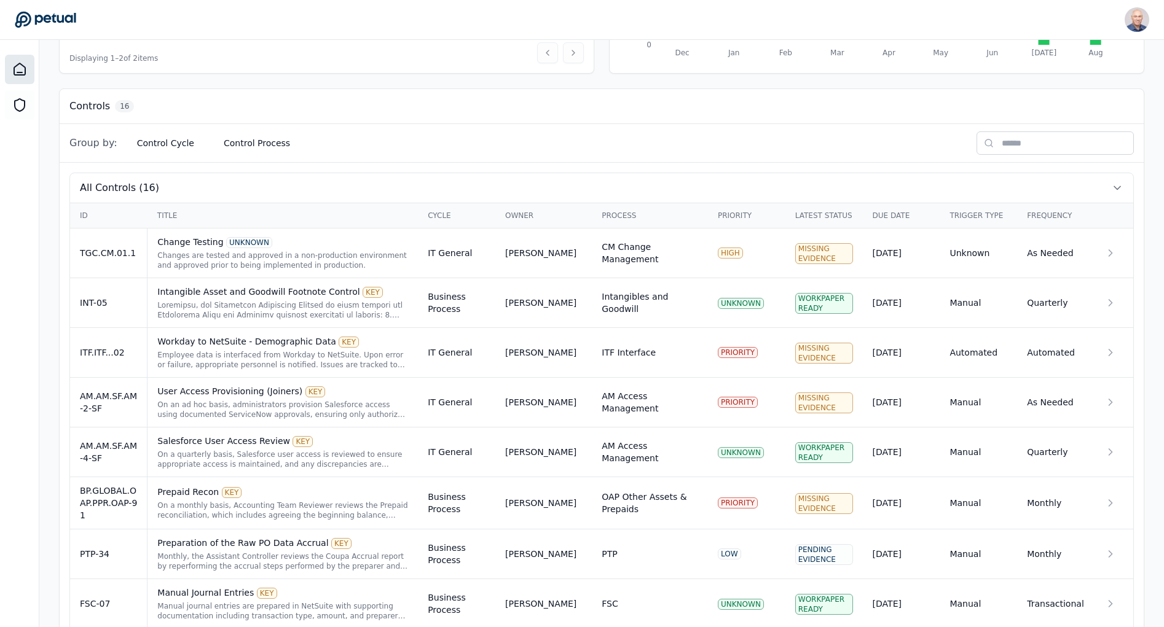
scroll to position [296, 0]
